Goal: Task Accomplishment & Management: Manage account settings

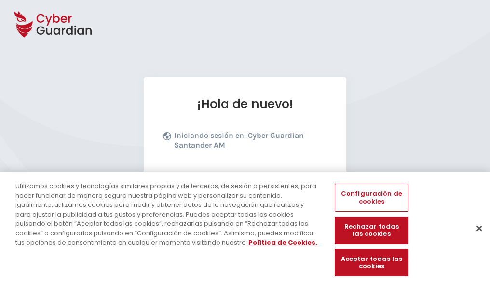
scroll to position [118, 0]
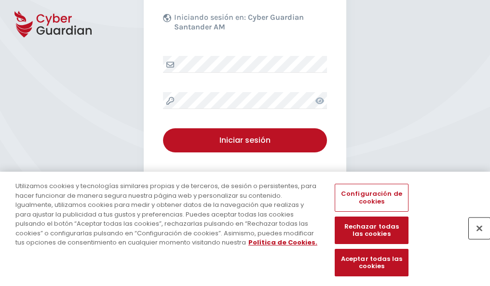
click at [474, 238] on button "Cerrar" at bounding box center [478, 227] width 21 height 21
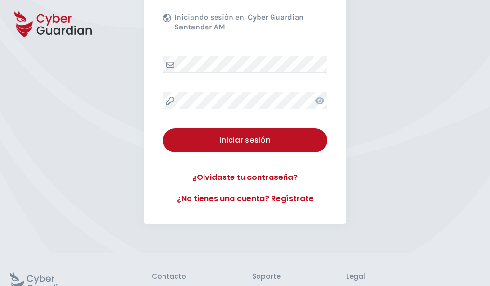
scroll to position [187, 0]
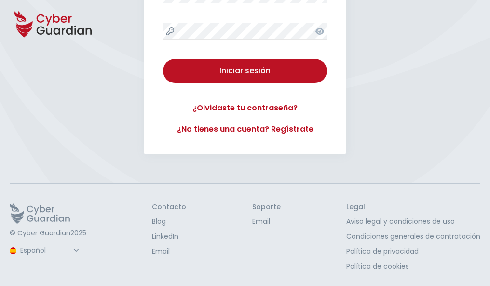
click at [163, 59] on button "Iniciar sesión" at bounding box center [245, 71] width 164 height 24
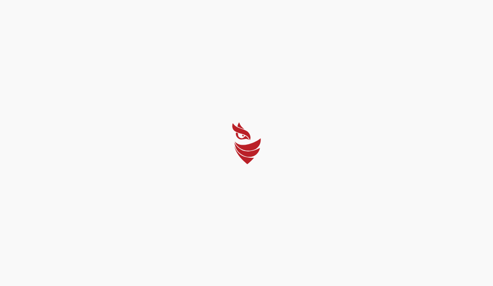
select select "Português (BR)"
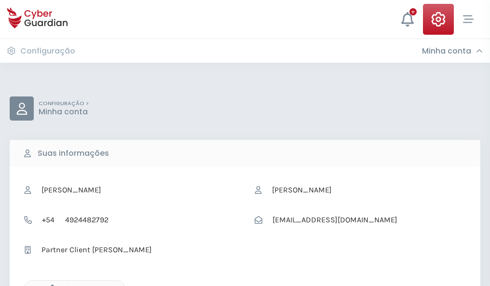
click at [50, 285] on icon "button" at bounding box center [50, 288] width 8 height 8
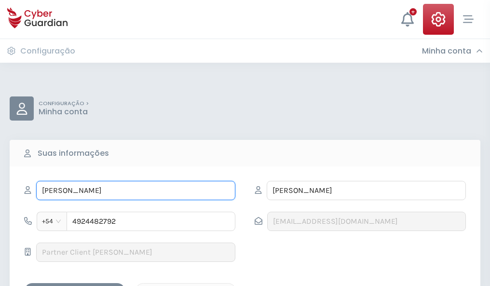
click at [135, 190] on input "NATANAEL" at bounding box center [135, 190] width 199 height 19
type input "N"
type input "Eduardo"
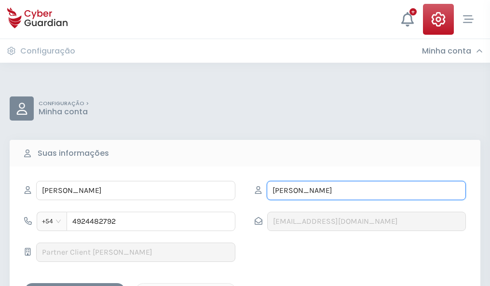
click at [366, 190] on input "TOMAS" at bounding box center [365, 190] width 199 height 19
type input "T"
type input "Tenorio"
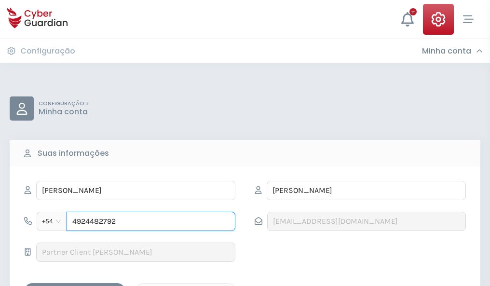
click at [151, 221] on input "4924482792" at bounding box center [151, 221] width 169 height 19
type input "4"
type input "4971480427"
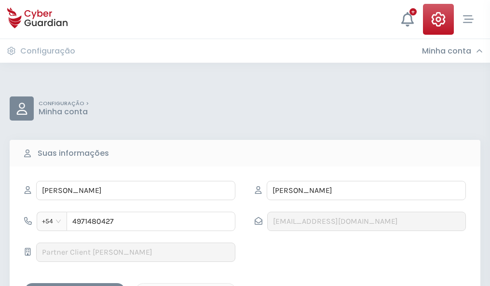
click at [75, 285] on div "Salvar alterações" at bounding box center [74, 291] width 87 height 12
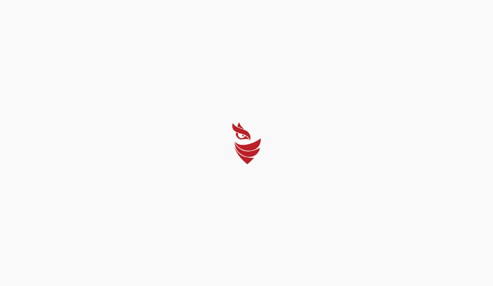
select select "Português (BR)"
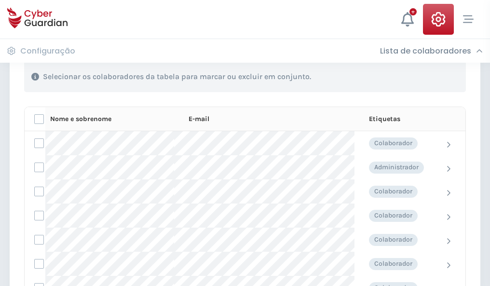
scroll to position [413, 0]
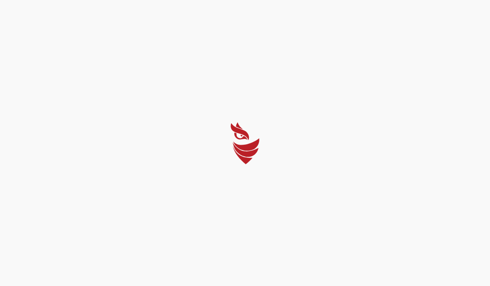
select select "Português (BR)"
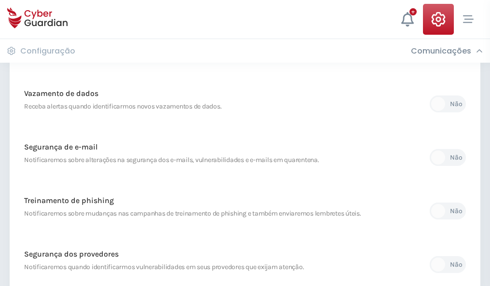
scroll to position [507, 0]
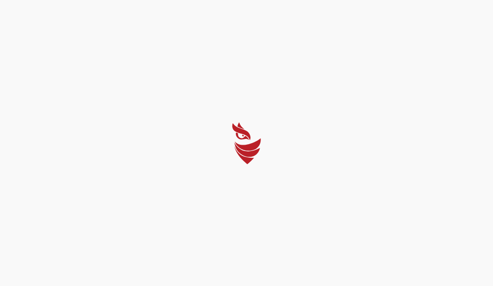
select select "Português (BR)"
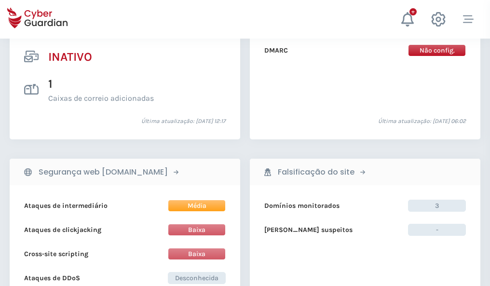
scroll to position [955, 0]
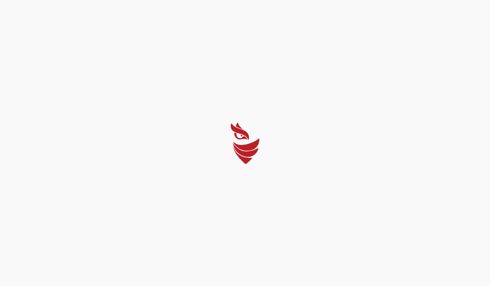
select select "Português (BR)"
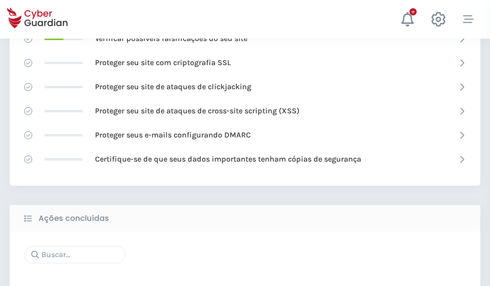
scroll to position [642, 0]
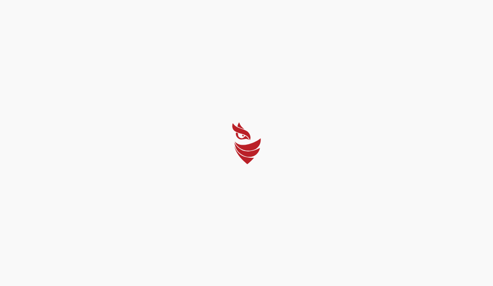
select select "Português (BR)"
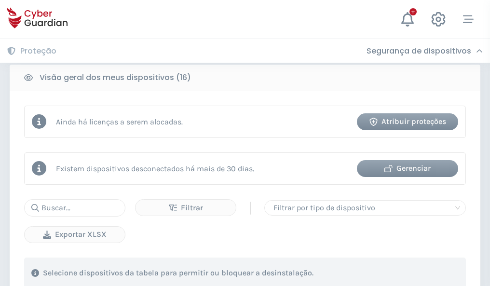
scroll to position [898, 0]
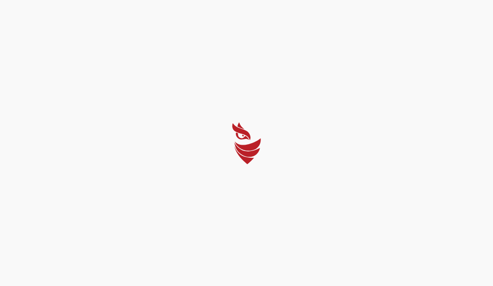
select select "Português (BR)"
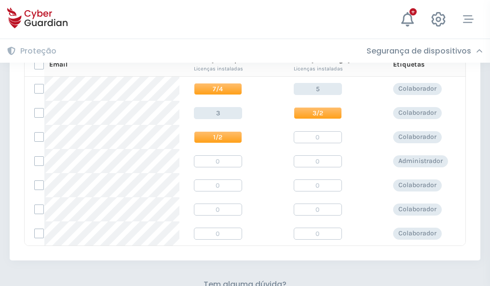
scroll to position [413, 0]
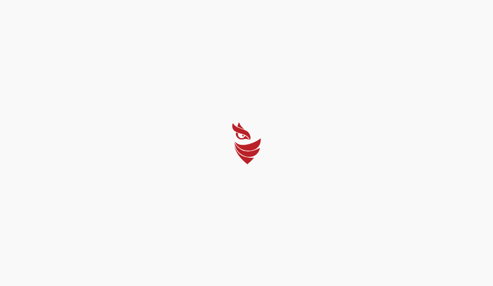
select select "Português (BR)"
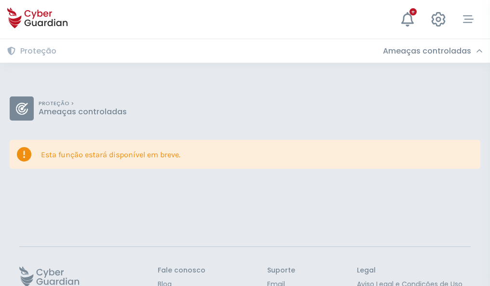
scroll to position [63, 0]
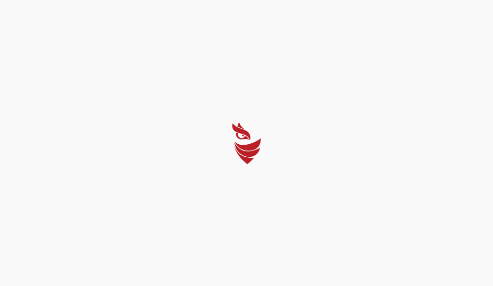
select select "Português (BR)"
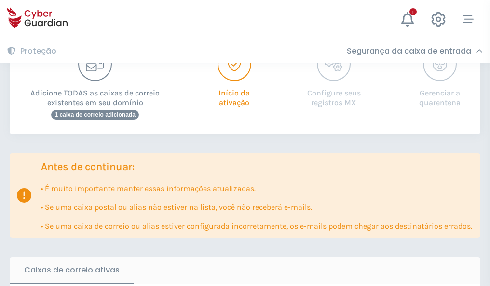
scroll to position [588, 0]
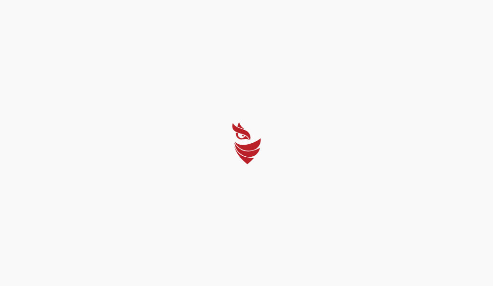
select select "Português (BR)"
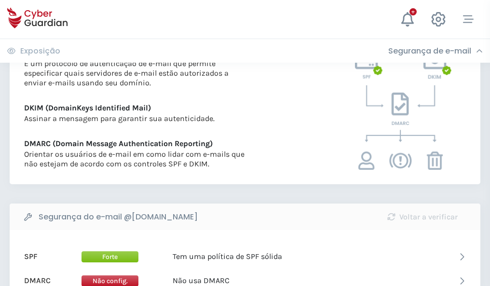
scroll to position [520, 0]
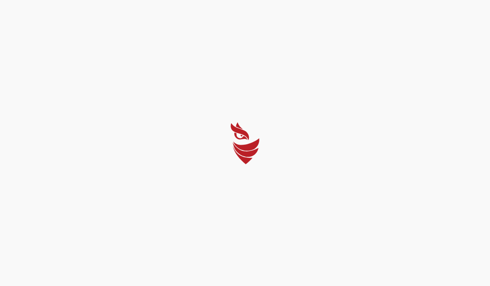
select select "Português (BR)"
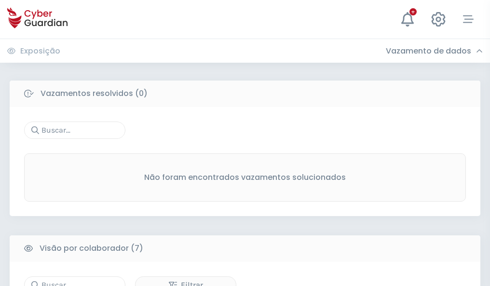
scroll to position [797, 0]
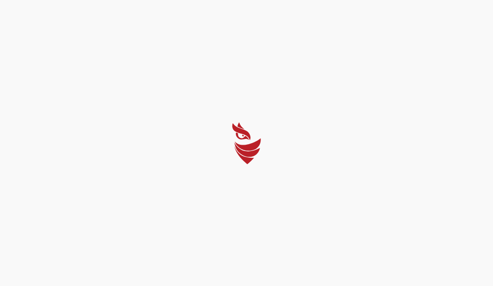
select select "Português (BR)"
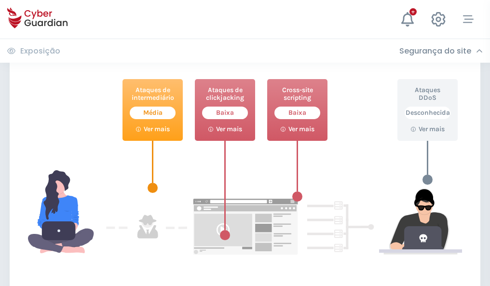
scroll to position [525, 0]
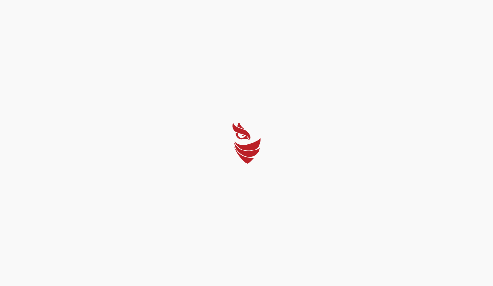
select select "Português (BR)"
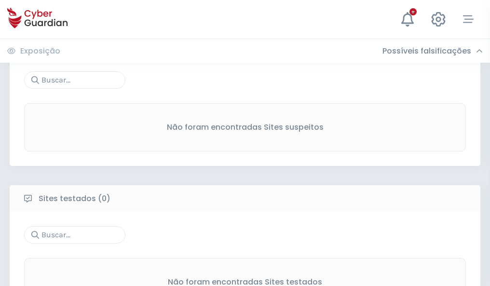
scroll to position [504, 0]
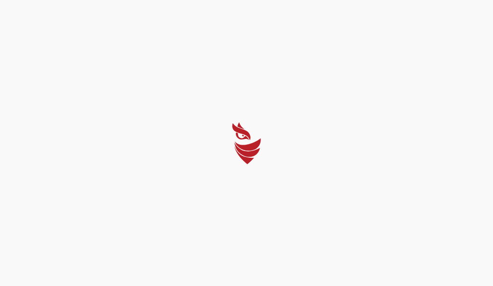
select select "Português (BR)"
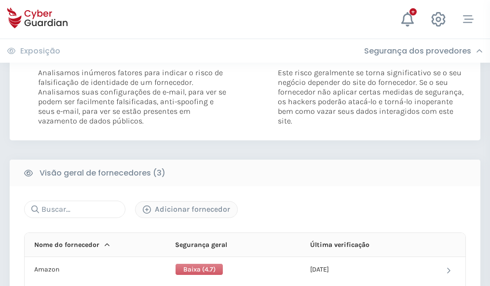
scroll to position [539, 0]
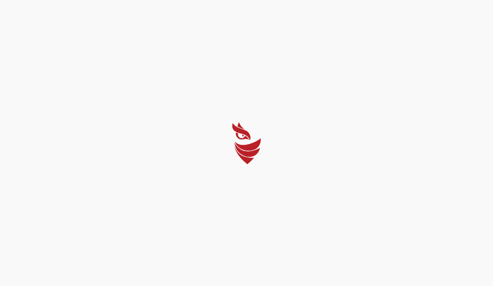
select select "Português (BR)"
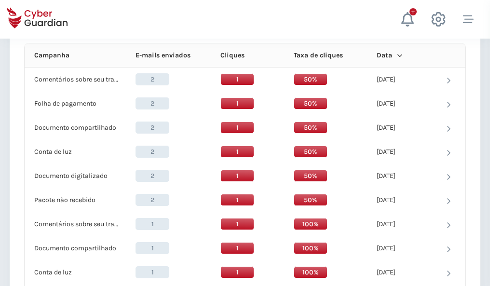
scroll to position [864, 0]
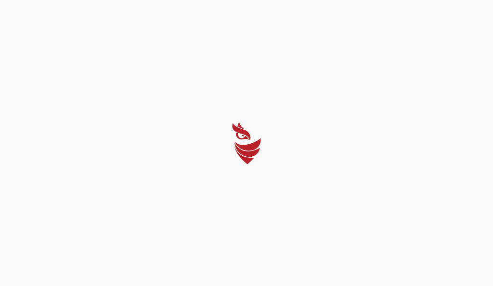
select select "Português (BR)"
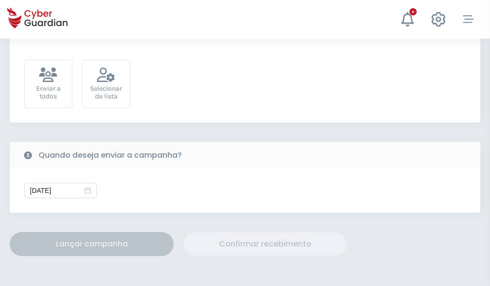
scroll to position [353, 0]
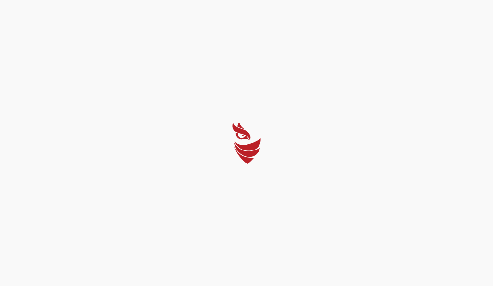
select select "Português (BR)"
